Goal: Information Seeking & Learning: Learn about a topic

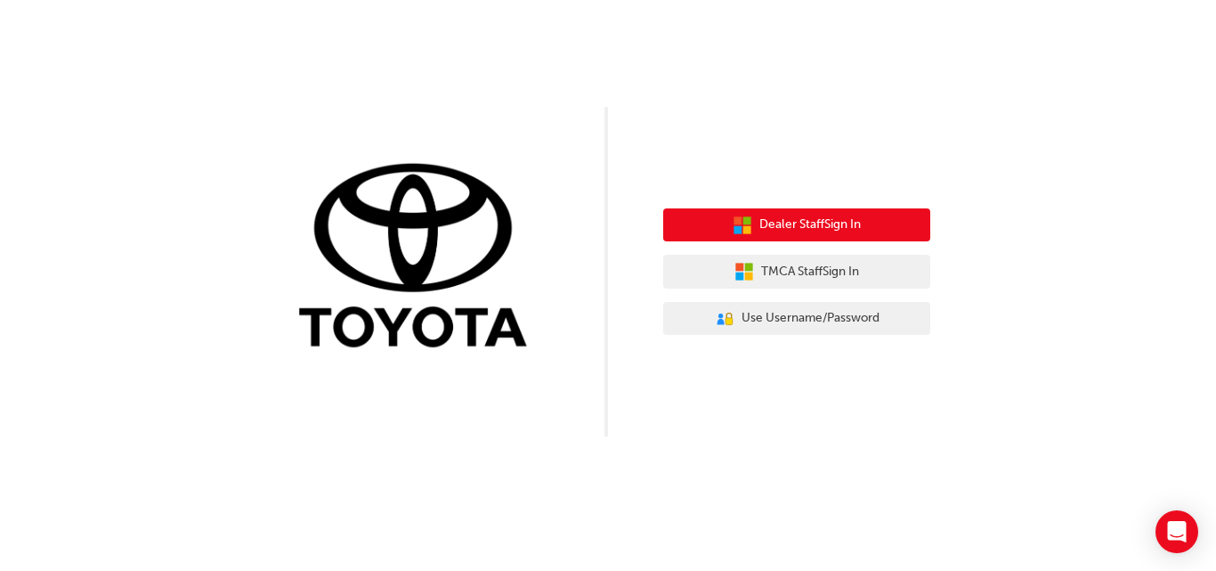
click at [797, 241] on button "Dealer Staff Sign In" at bounding box center [796, 225] width 267 height 34
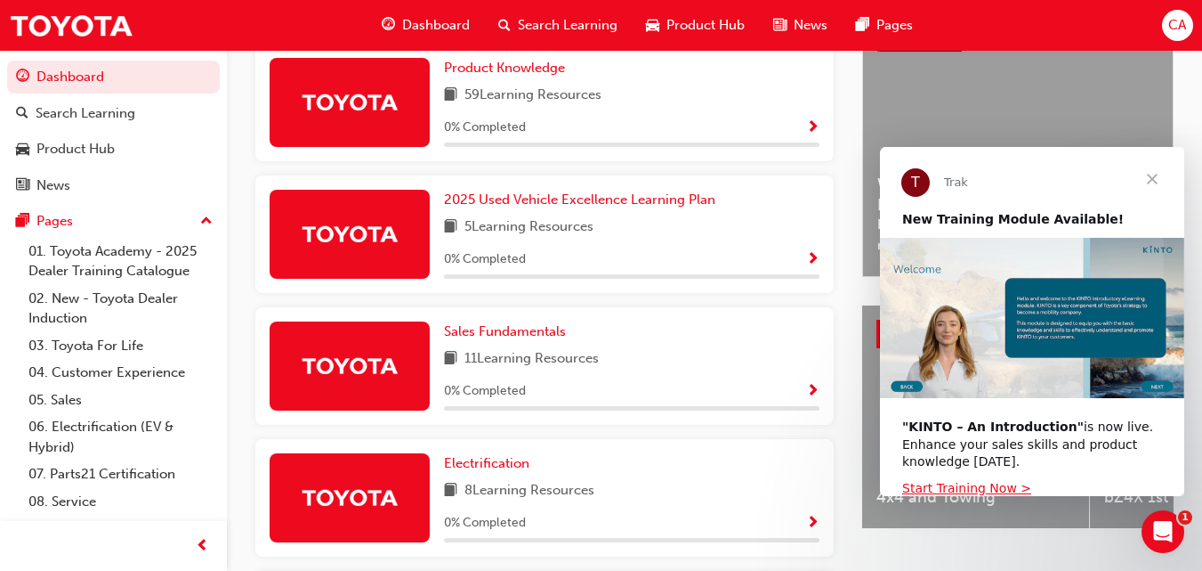
scroll to position [446, 0]
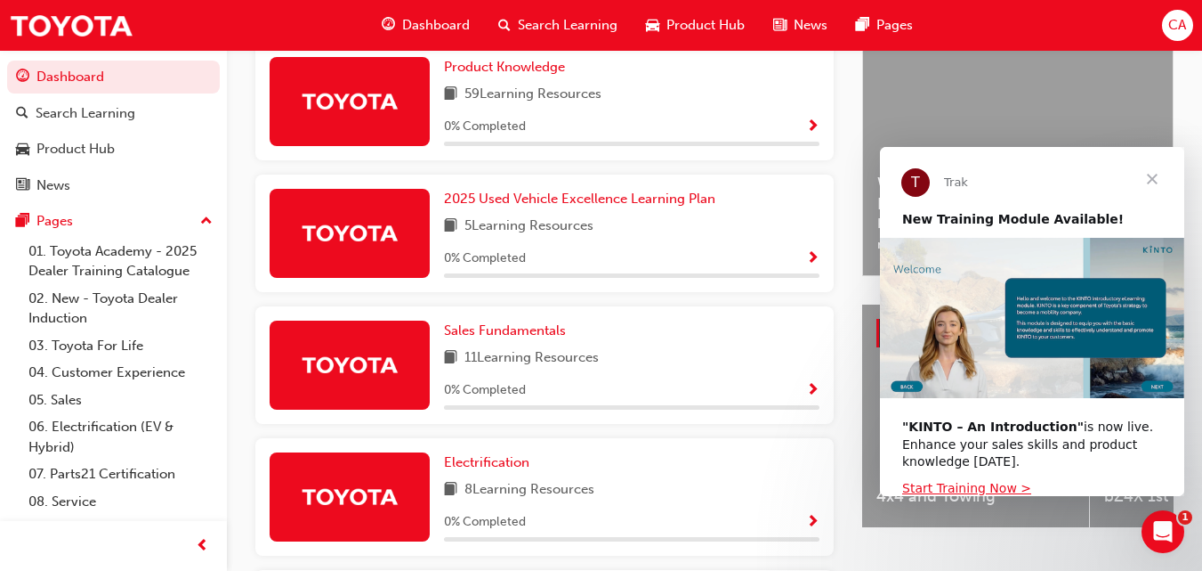
click at [1152, 171] on span "Close" at bounding box center [1153, 179] width 64 height 64
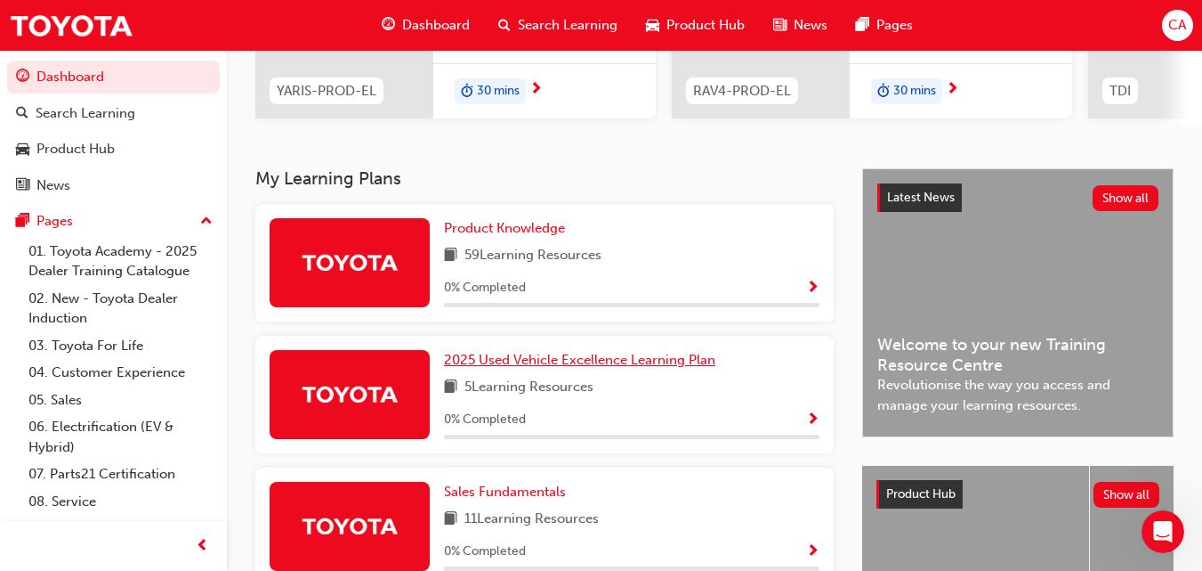
scroll to position [0, 0]
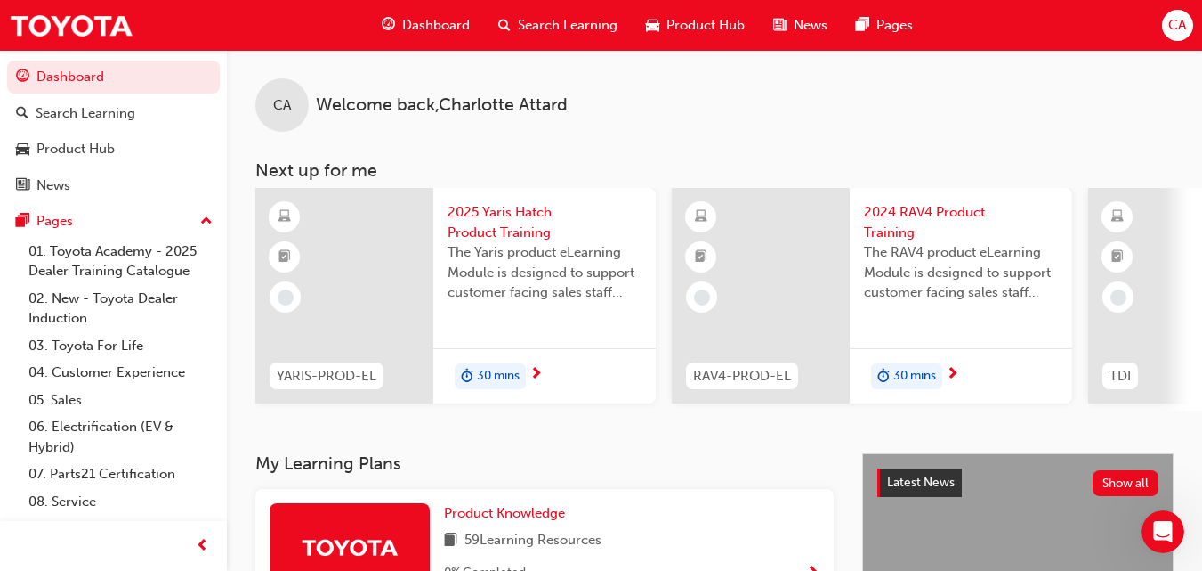
click at [231, 179] on h3 "Next up for me" at bounding box center [714, 170] width 975 height 20
click at [122, 250] on link "01. Toyota Academy - 2025 Dealer Training Catalogue" at bounding box center [120, 261] width 198 height 47
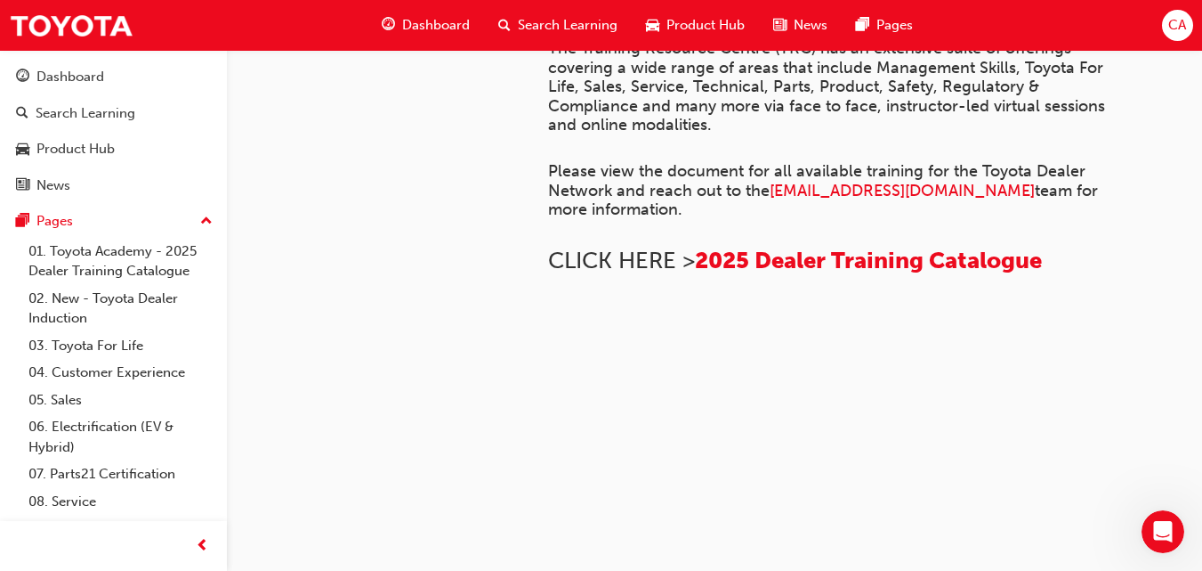
scroll to position [801, 0]
click at [758, 247] on span "2025 Dealer Training Catalogue" at bounding box center [868, 261] width 347 height 28
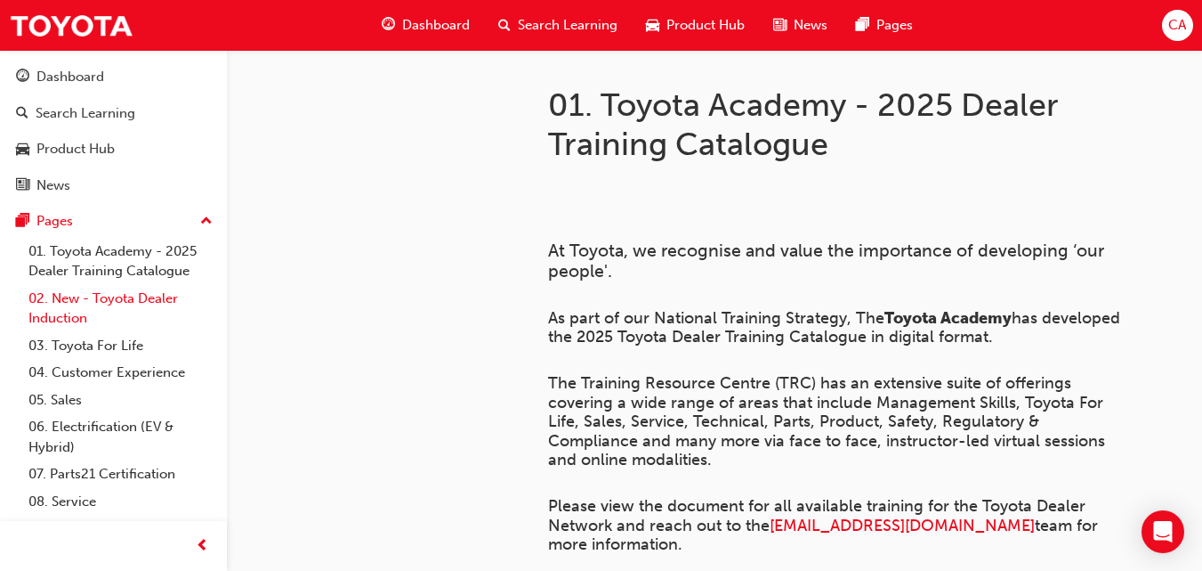
click at [97, 290] on link "02. New - Toyota Dealer Induction" at bounding box center [120, 308] width 198 height 47
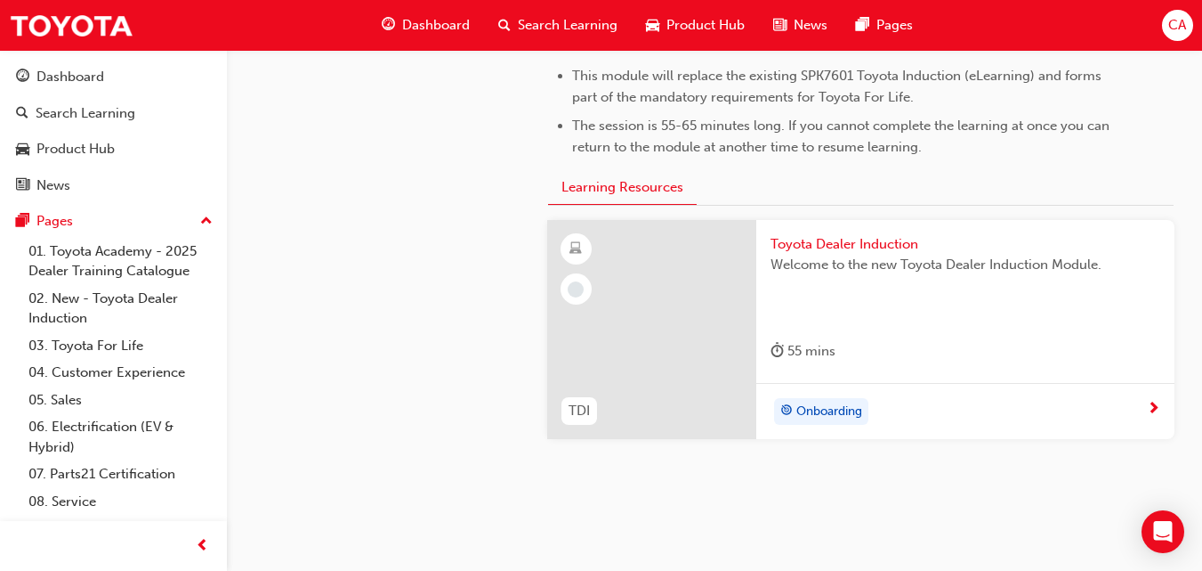
scroll to position [979, 0]
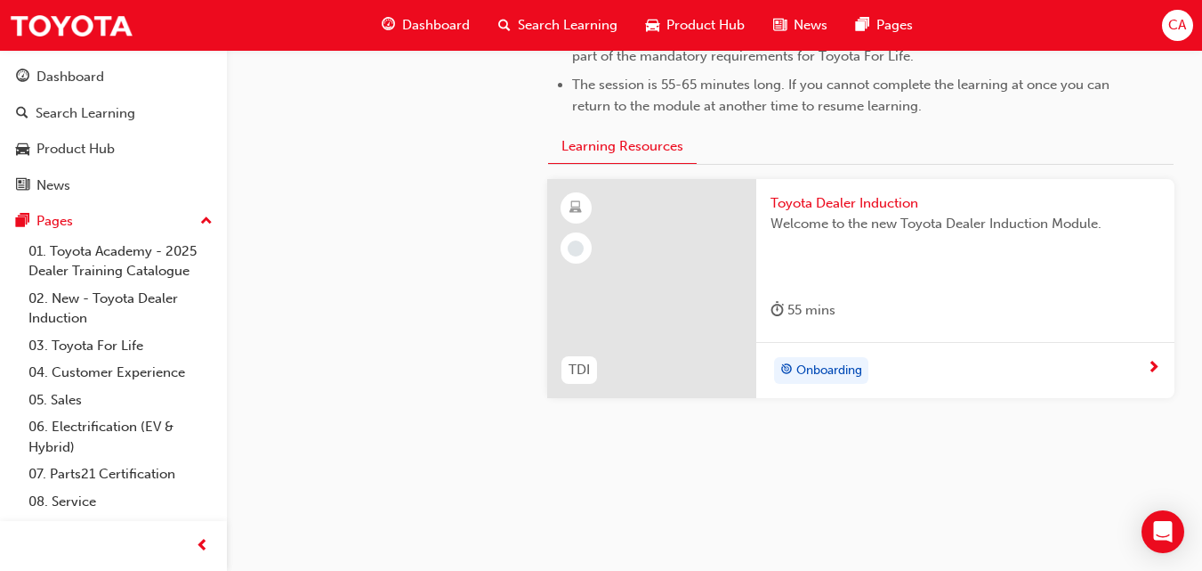
click at [641, 310] on div at bounding box center [651, 288] width 209 height 219
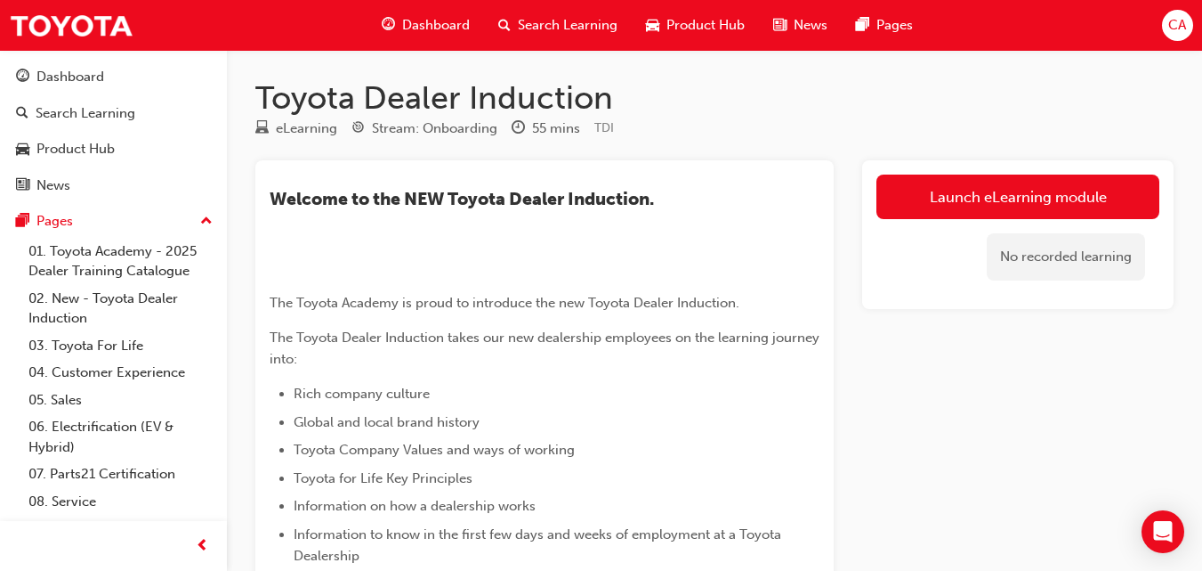
click at [270, 272] on img at bounding box center [270, 272] width 0 height 0
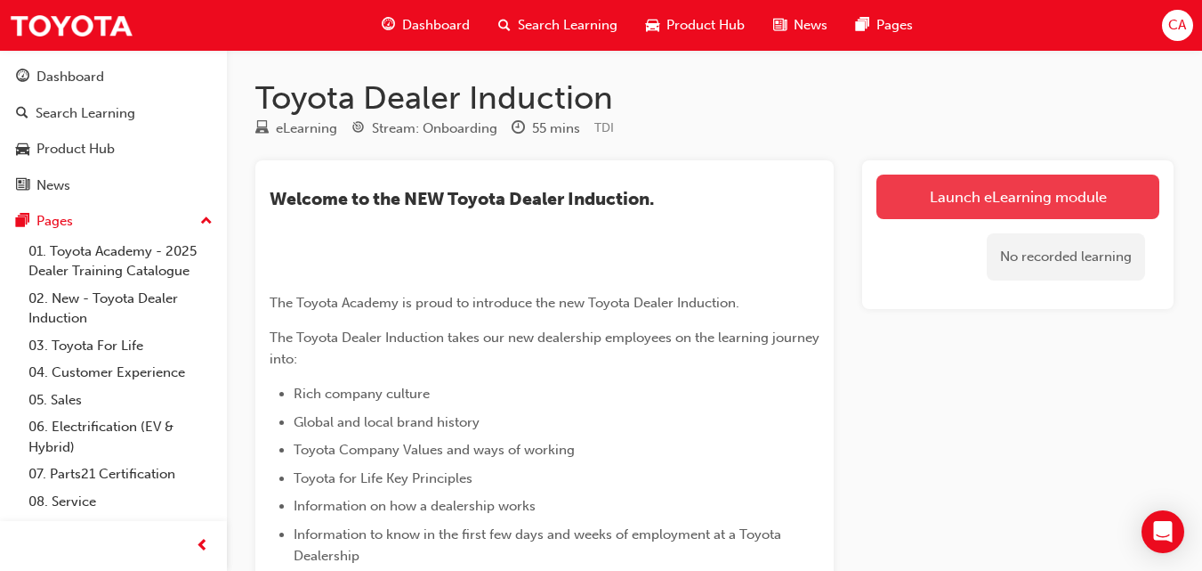
click at [952, 192] on link "Launch eLearning module" at bounding box center [1018, 196] width 283 height 45
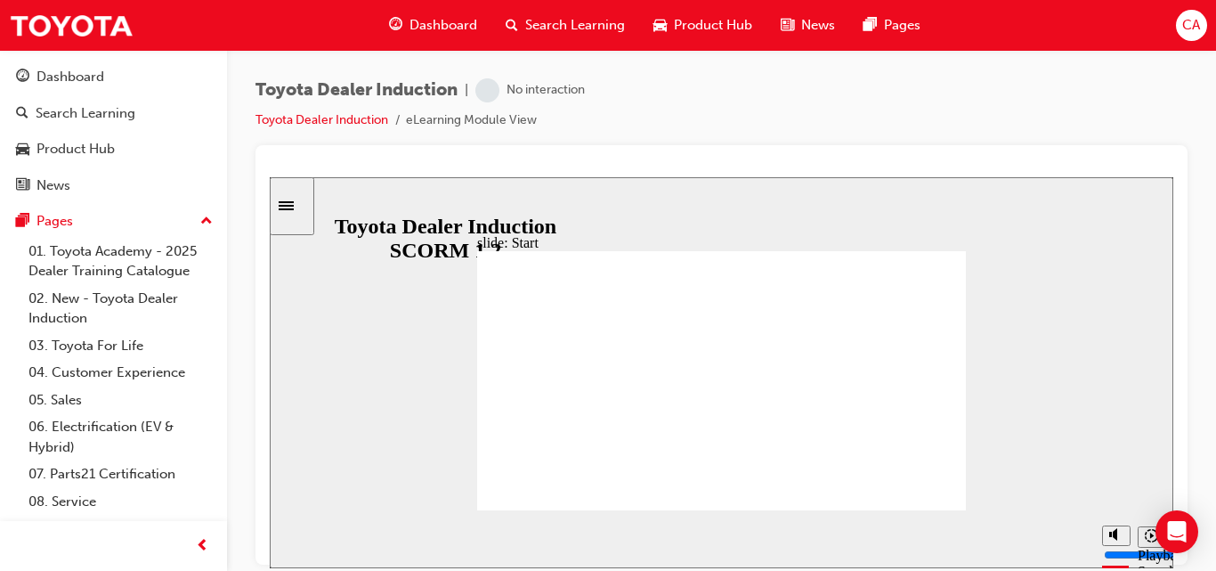
type input "2"
click at [1121, 494] on input "volume" at bounding box center [1161, 487] width 115 height 14
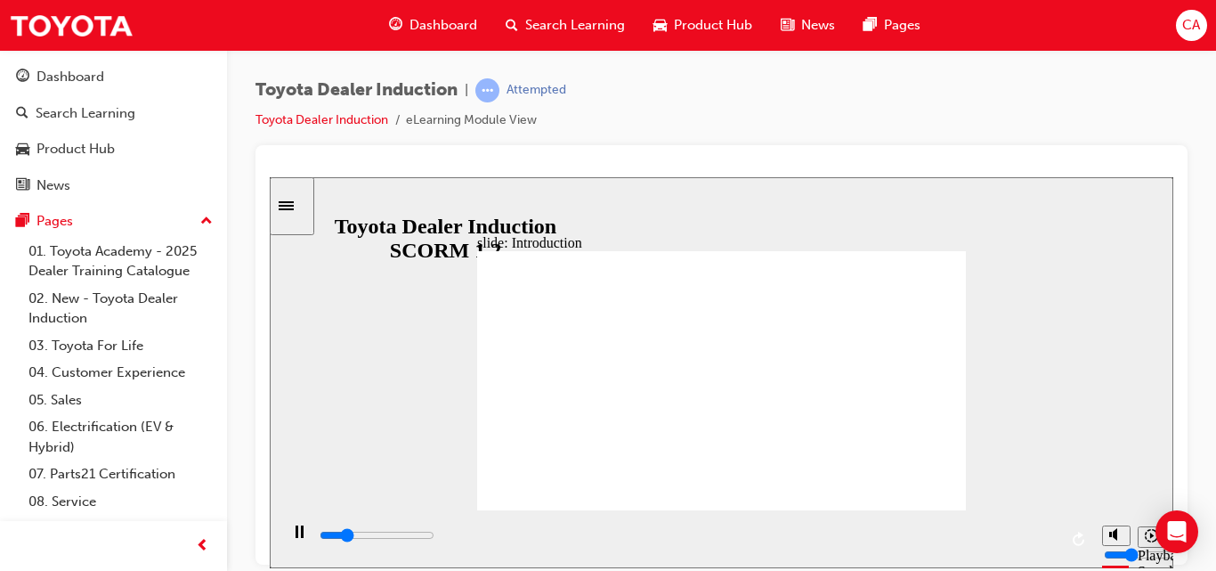
type input "56200"
type input "0"
type input "56700"
type input "1"
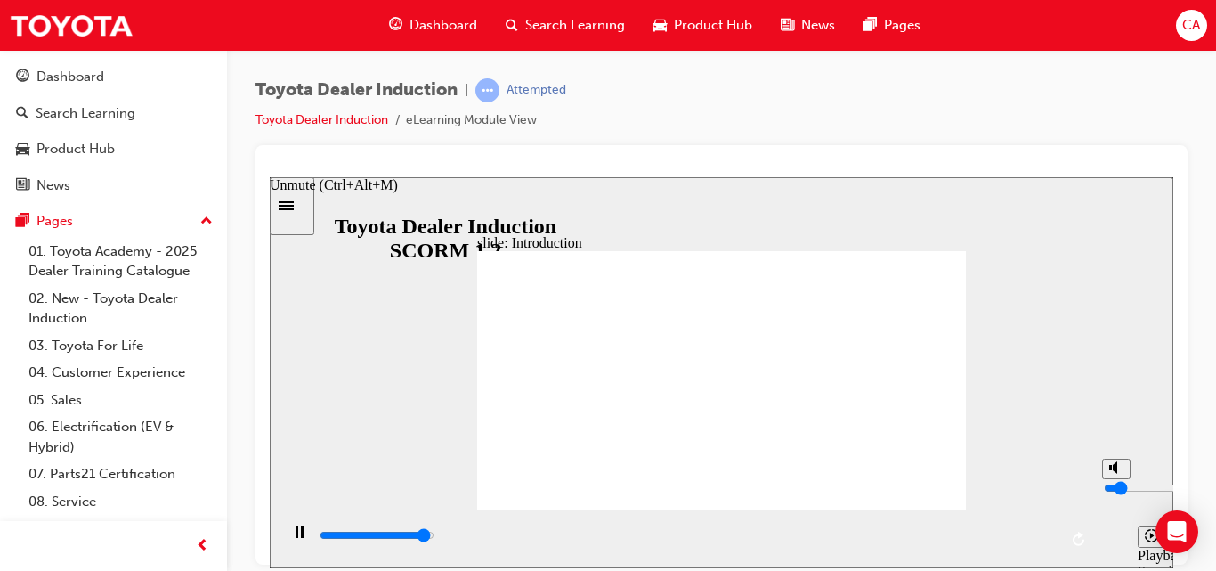
type input "56700"
type input "2"
type input "56700"
type input "3"
type input "56900"
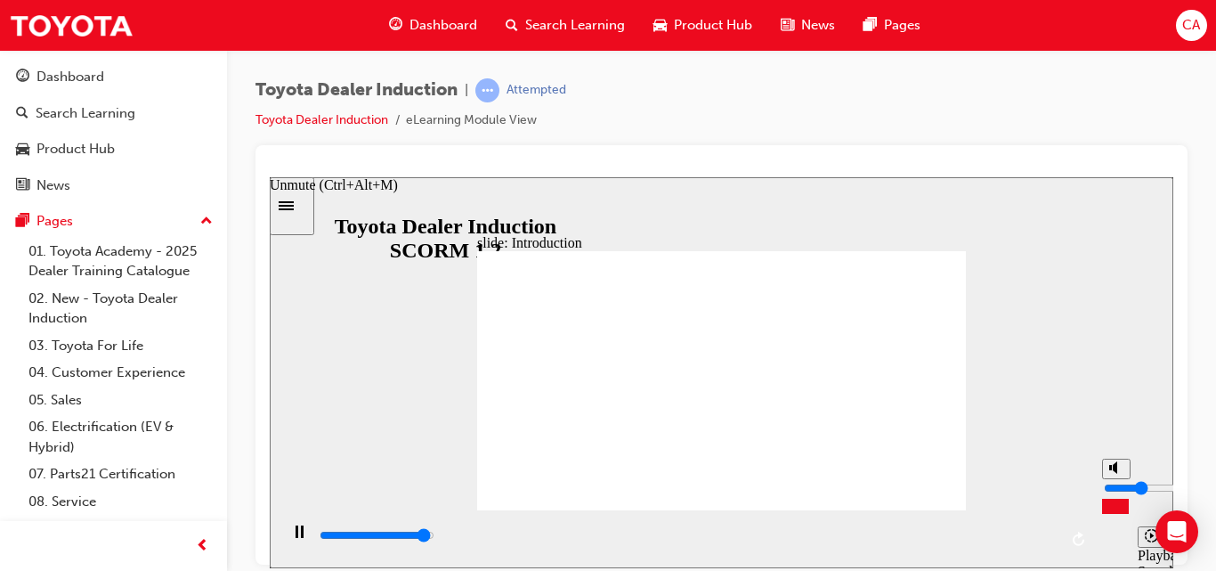
type input "2"
type input "57000"
type input "1"
type input "57600"
type input "1"
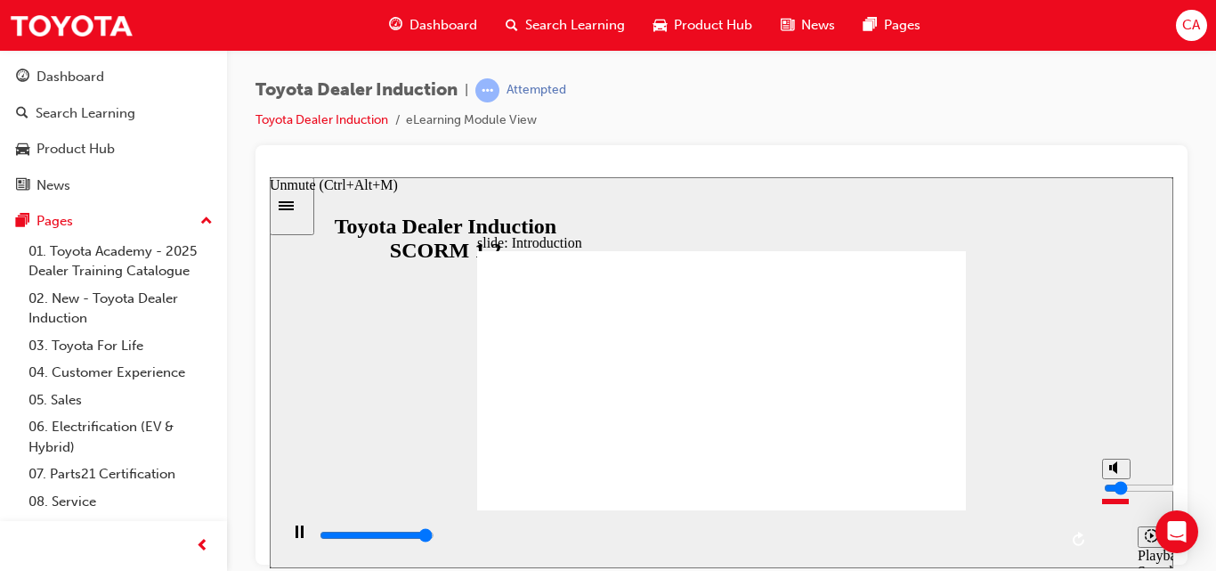
click at [1120, 494] on input "volume" at bounding box center [1161, 487] width 115 height 14
click at [293, 538] on icon "Play (Ctrl+Alt+P)" at bounding box center [299, 530] width 12 height 13
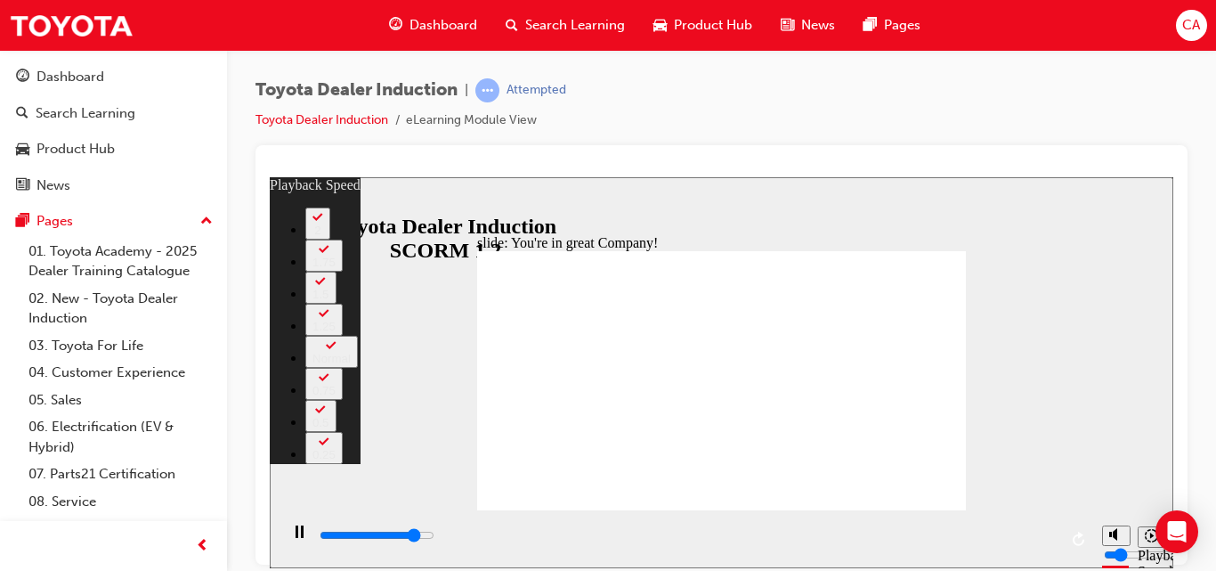
type input "6500"
type input "0"
type input "6800"
type input "0"
type input "7000"
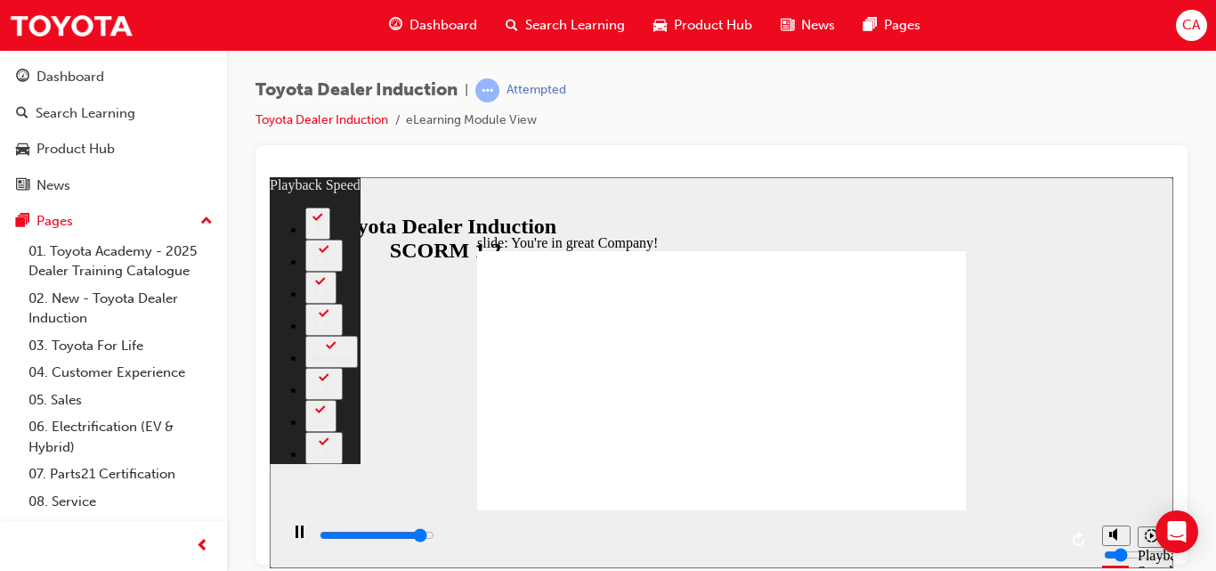
type input "1"
type input "7300"
type input "1"
type input "7500"
type input "92"
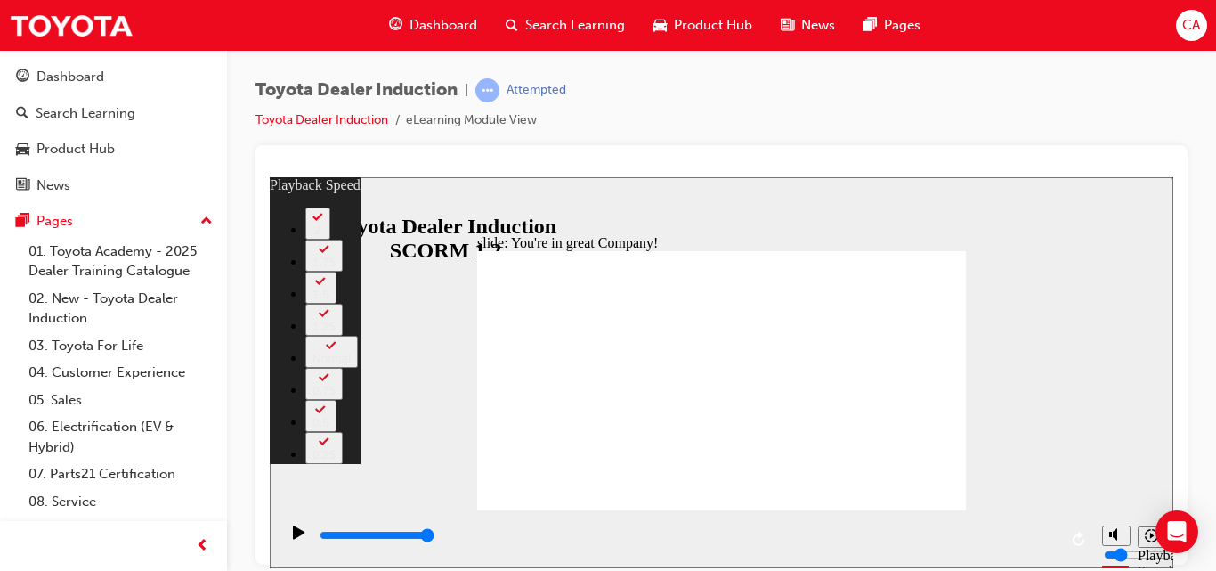
type input "96"
